Goal: Information Seeking & Learning: Learn about a topic

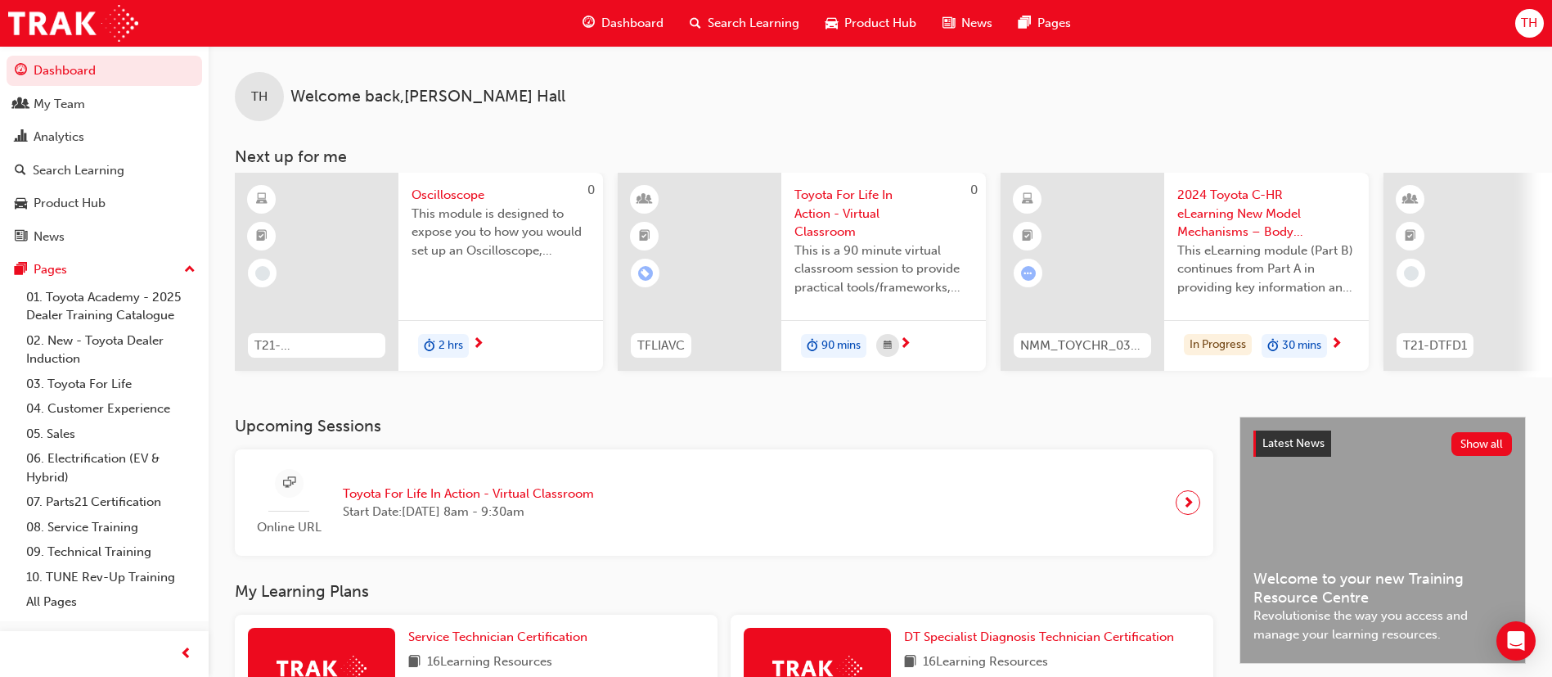
scroll to position [375, 0]
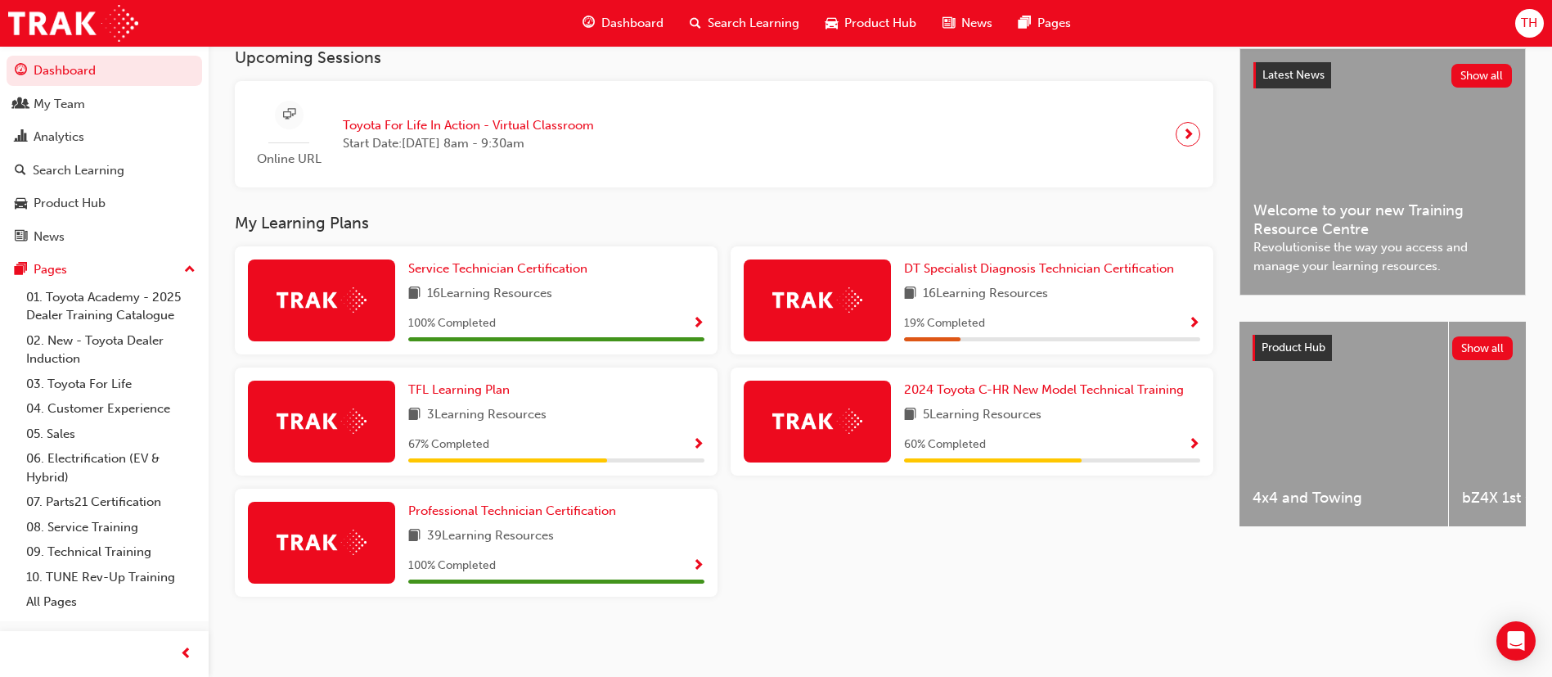
click at [1064, 399] on div "2024 Toyota C-HR New Model Technical Training 5 Learning Resources 60 % Complet…" at bounding box center [1052, 422] width 296 height 82
click at [1067, 386] on span "2024 Toyota C-HR New Model Technical Training" at bounding box center [1044, 389] width 280 height 15
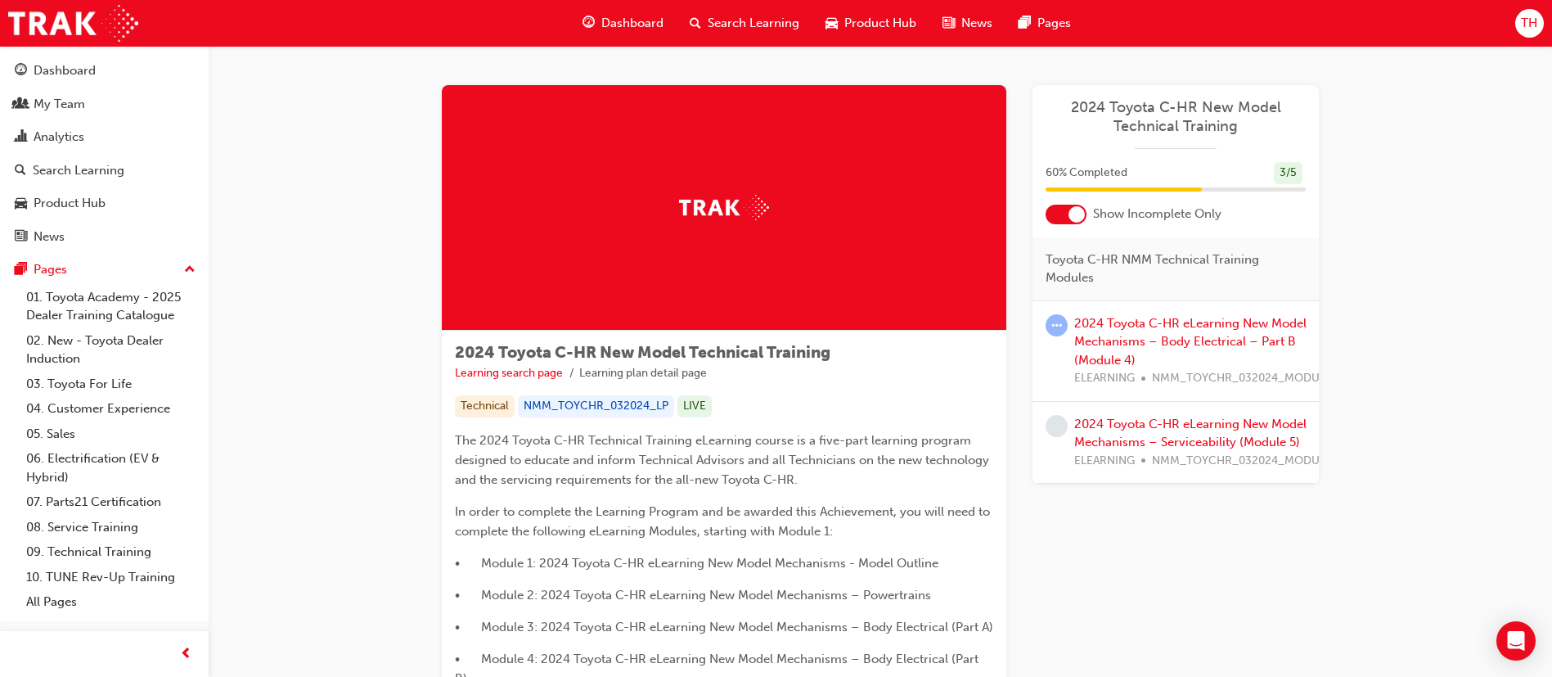
click at [1066, 220] on div at bounding box center [1066, 215] width 41 height 20
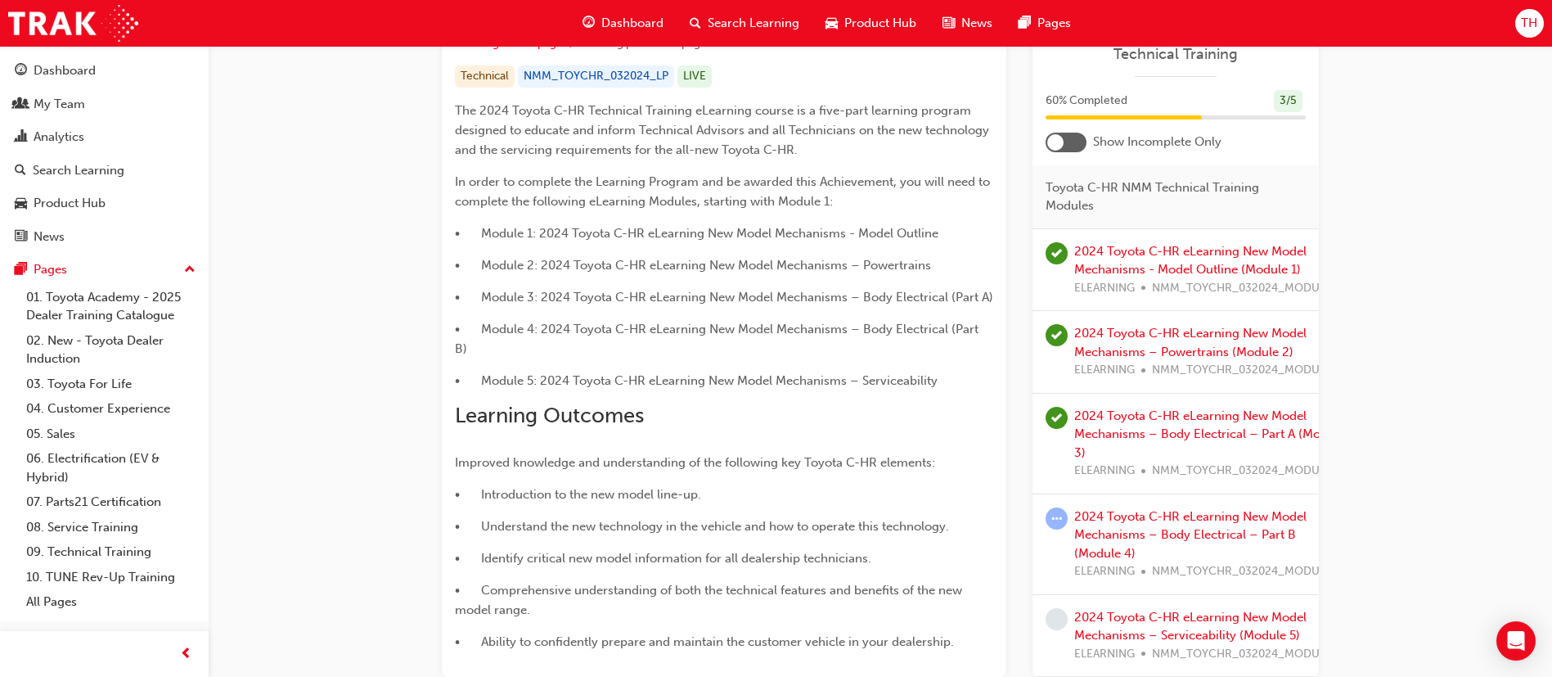
scroll to position [368, 0]
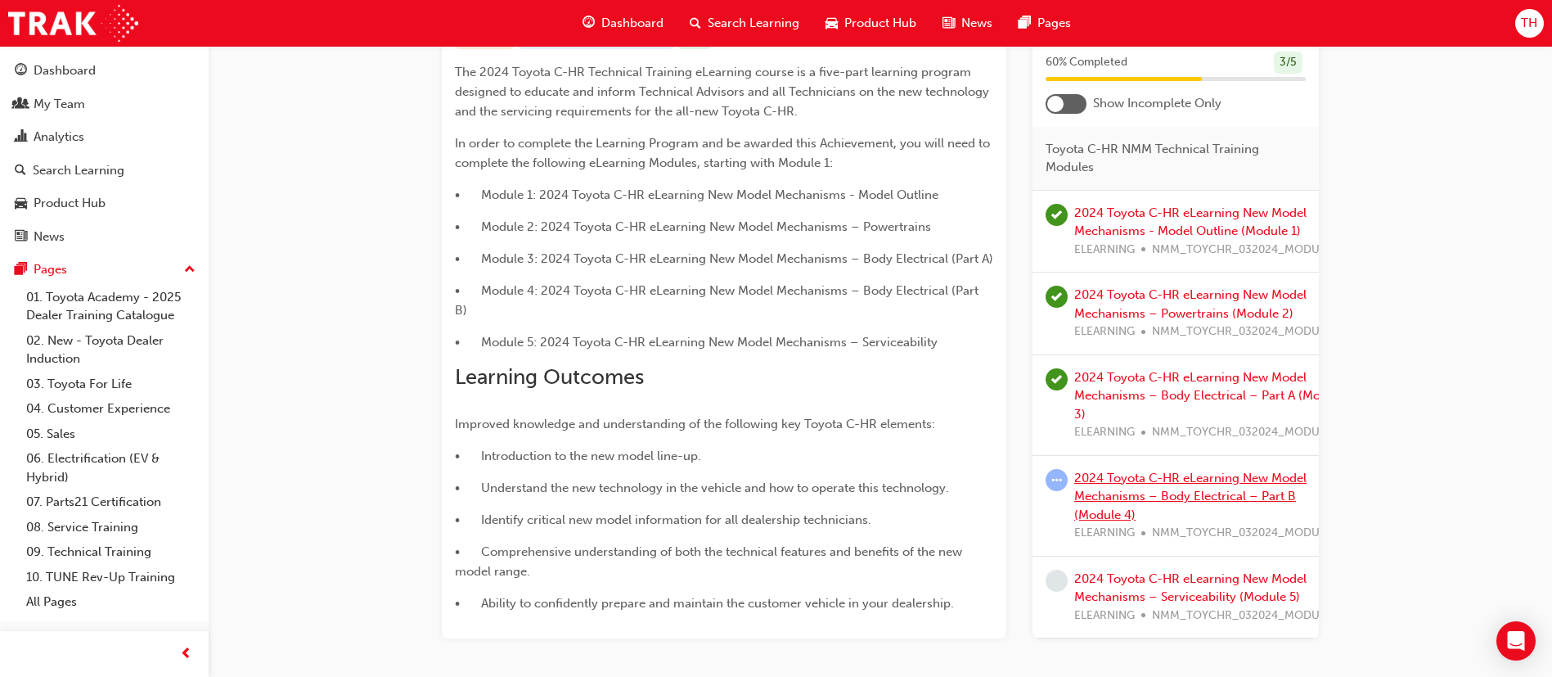
click at [1174, 471] on link "2024 Toyota C-HR eLearning New Model Mechanisms – Body Electrical – Part B (Mod…" at bounding box center [1190, 497] width 232 height 52
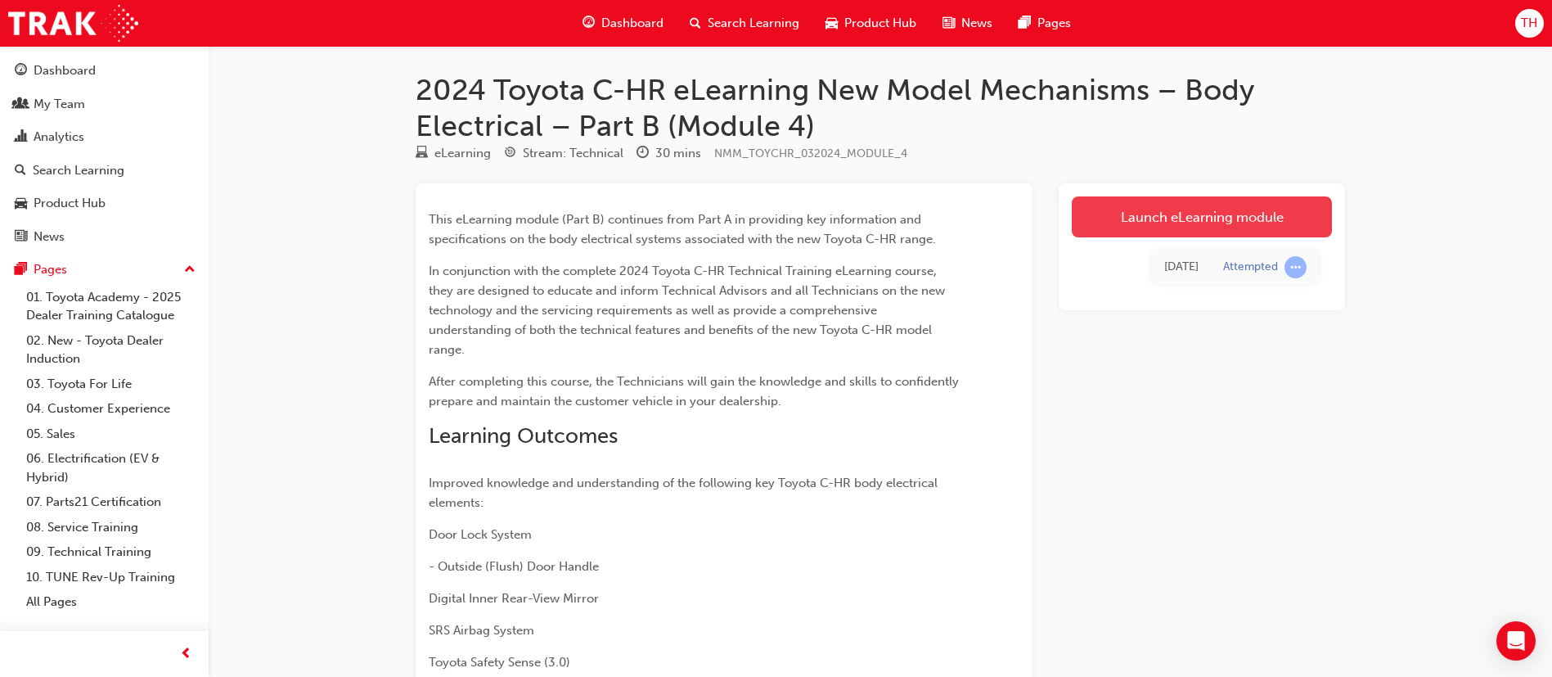
click at [1209, 206] on link "Launch eLearning module" at bounding box center [1202, 216] width 260 height 41
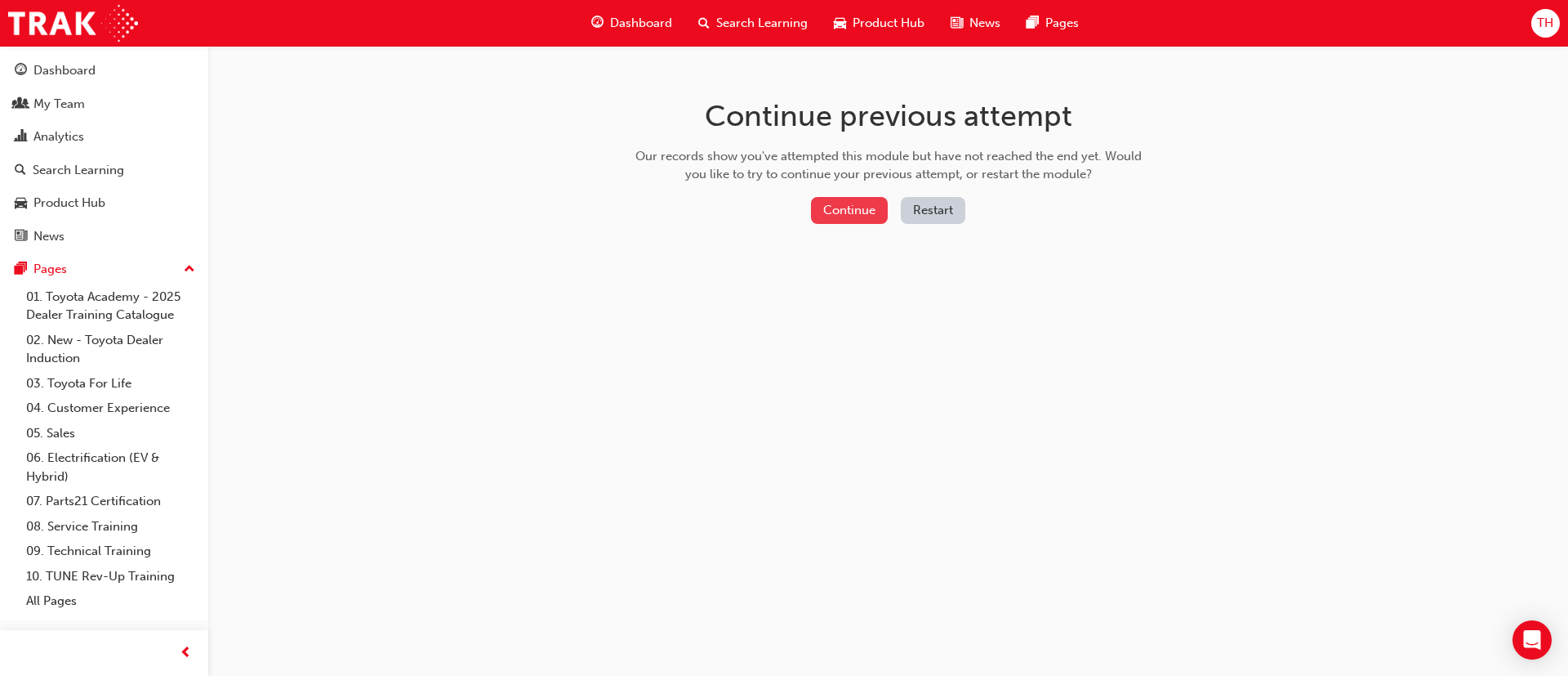
click at [856, 209] on button "Continue" at bounding box center [849, 210] width 77 height 27
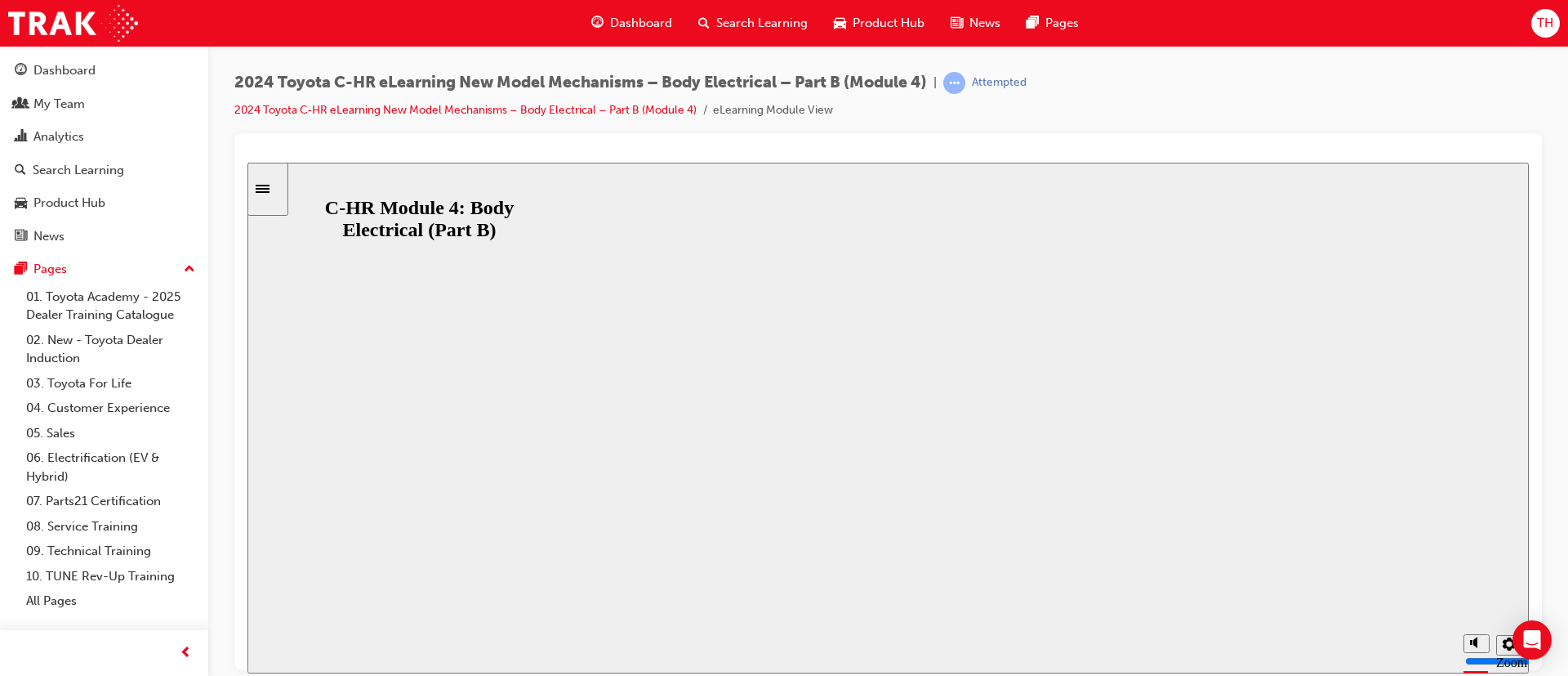
click at [309, 675] on button "Resume" at bounding box center [278, 687] width 62 height 20
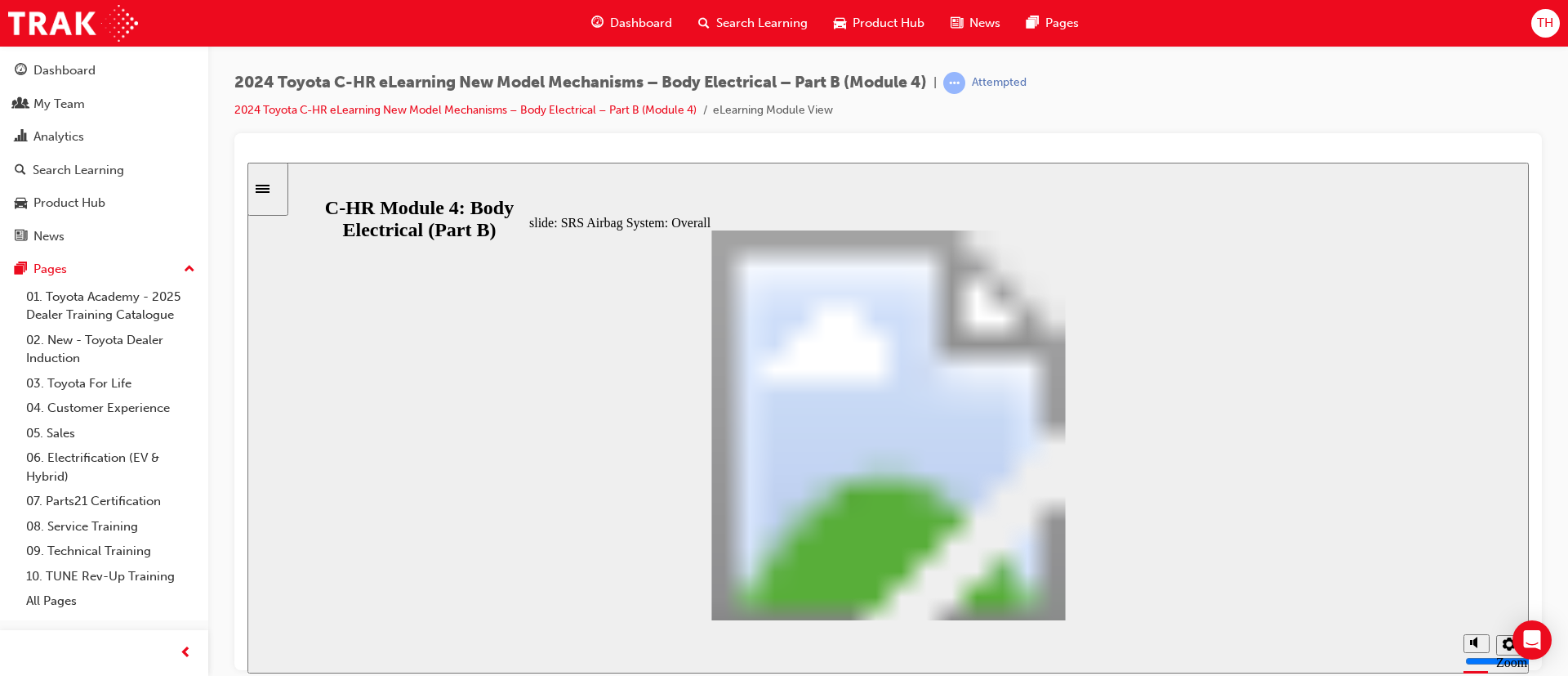
click at [527, 354] on div "slide: SRS Airbag System: Overall Rectangular Callout 41 1 Rectangular Hotspot …" at bounding box center [888, 416] width 1282 height 510
drag, startPoint x: 944, startPoint y: 404, endPoint x: 935, endPoint y: 416, distance: 15.0
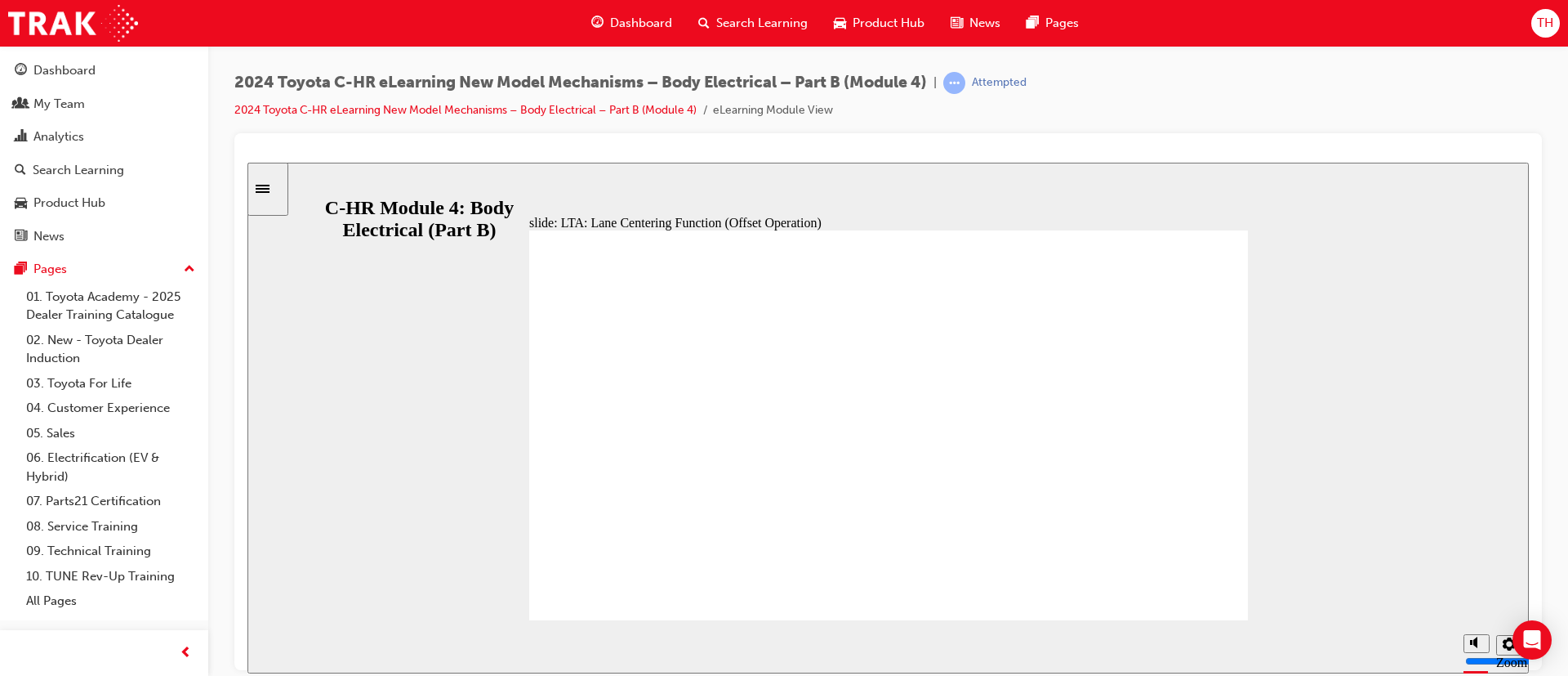
drag, startPoint x: 1079, startPoint y: 609, endPoint x: 1070, endPoint y: 608, distance: 9.1
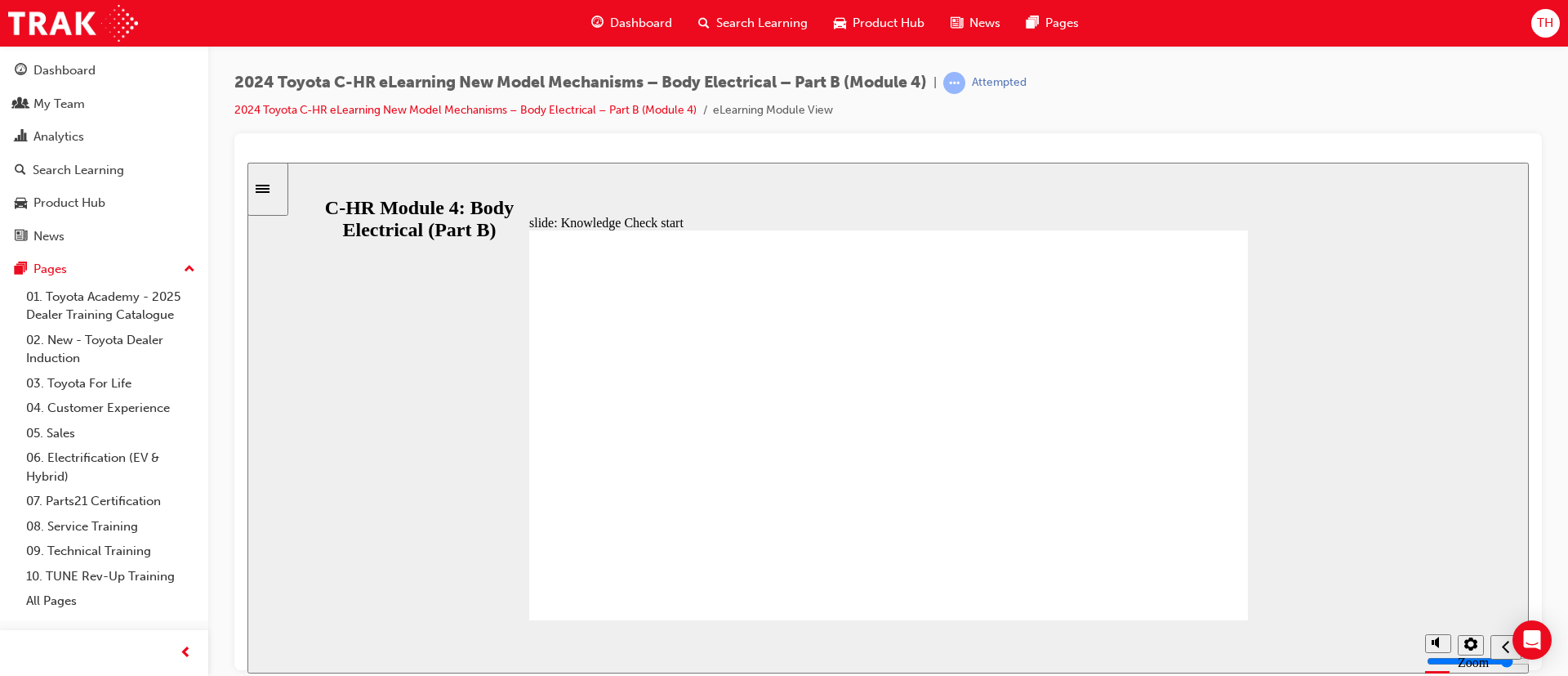
radio input "false"
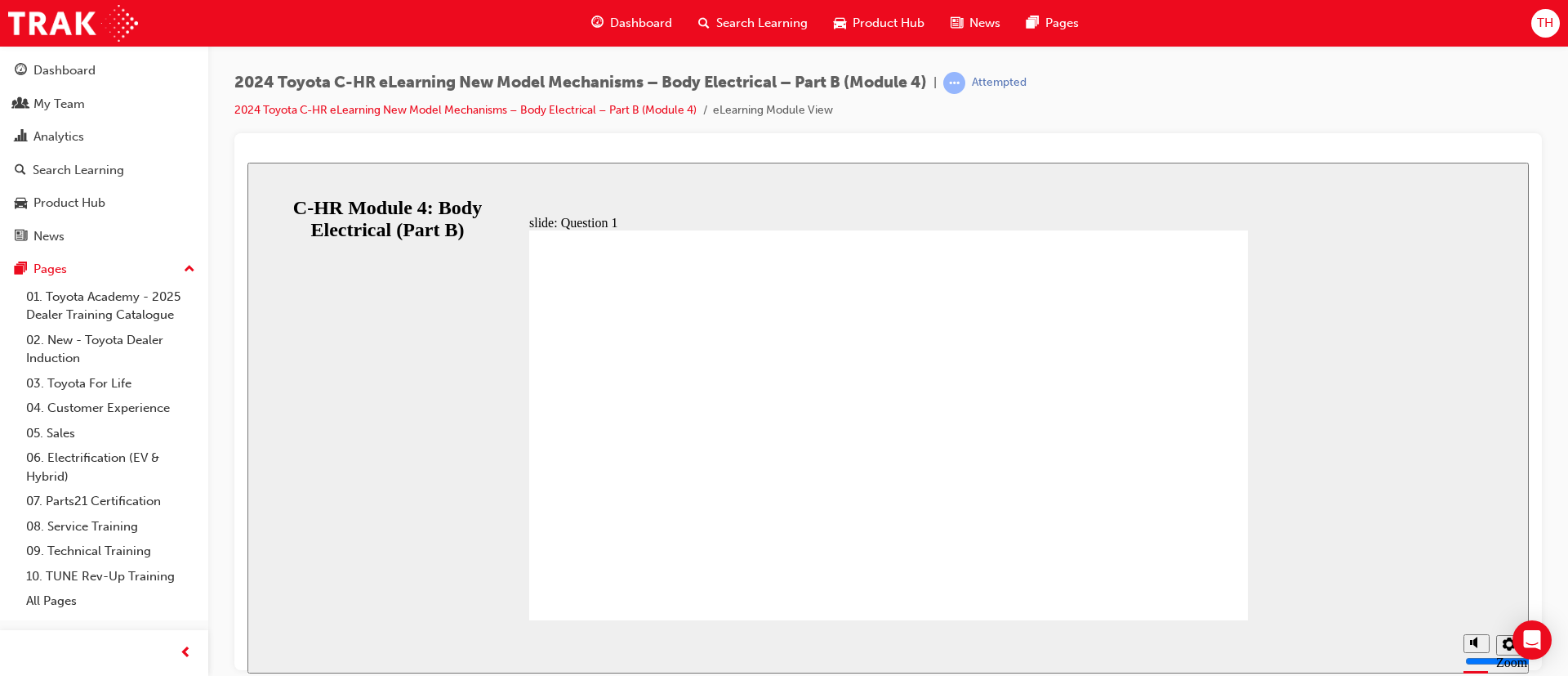
radio input "true"
click at [65, 69] on div "Dashboard" at bounding box center [65, 70] width 62 height 19
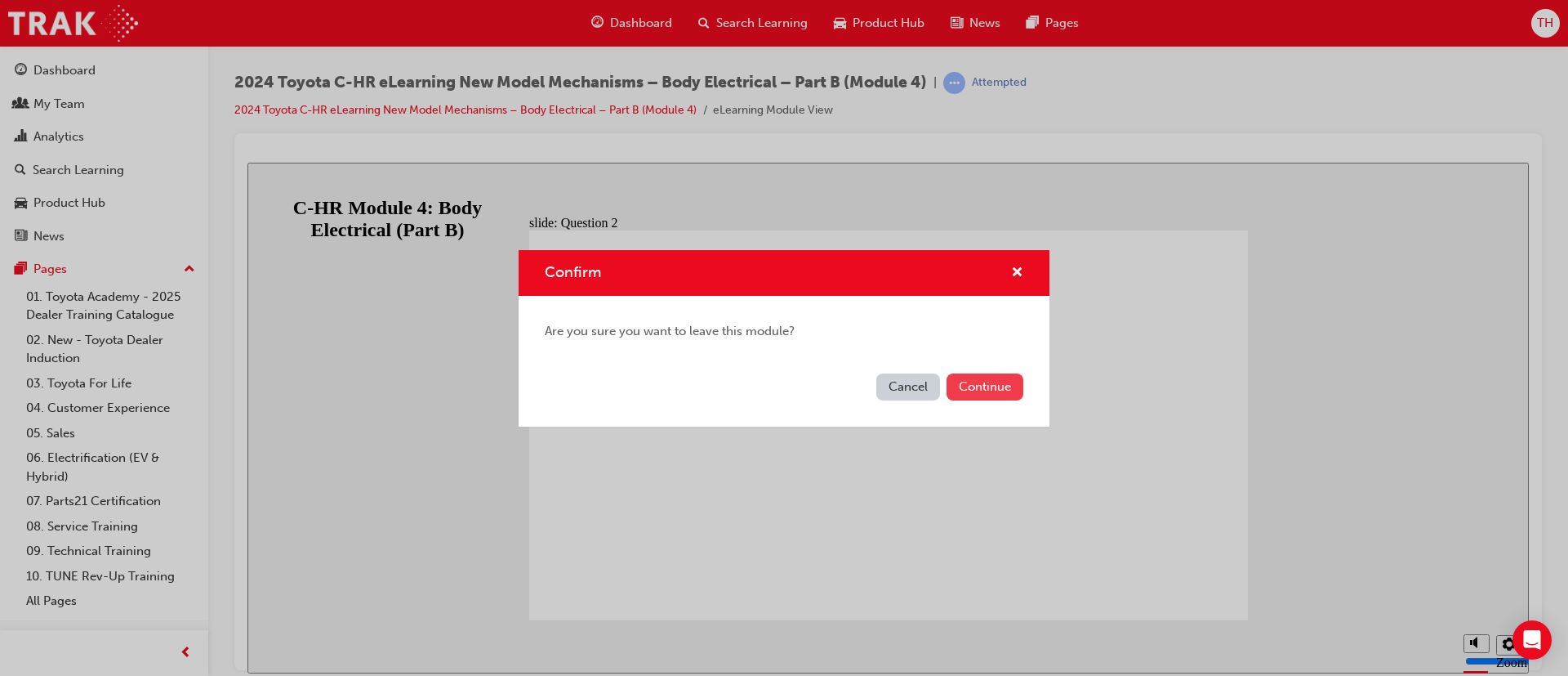
click at [999, 386] on button "Continue" at bounding box center [984, 386] width 77 height 27
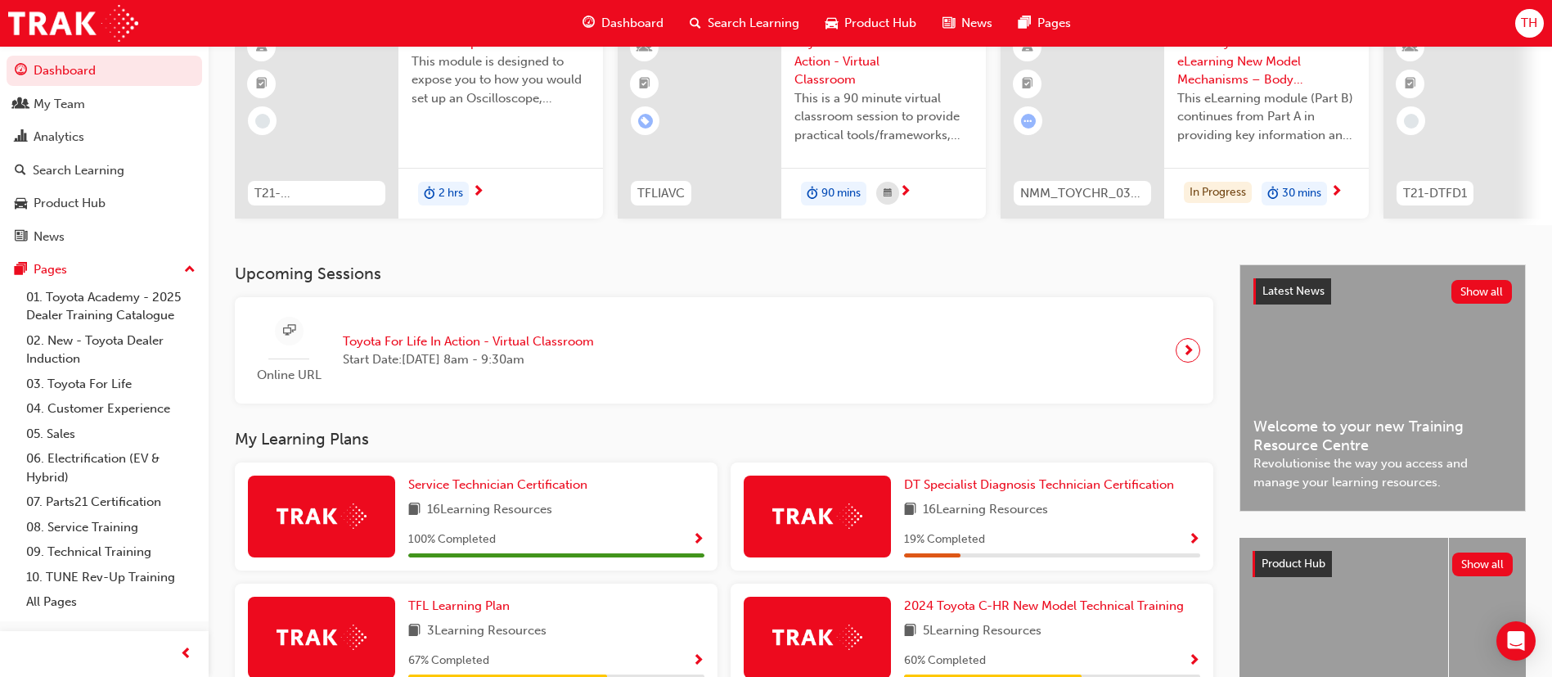
scroll to position [129, 0]
